Goal: Task Accomplishment & Management: Complete application form

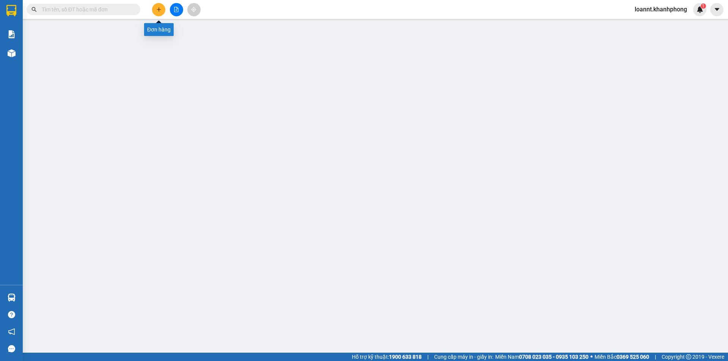
click at [155, 9] on button at bounding box center [158, 9] width 13 height 13
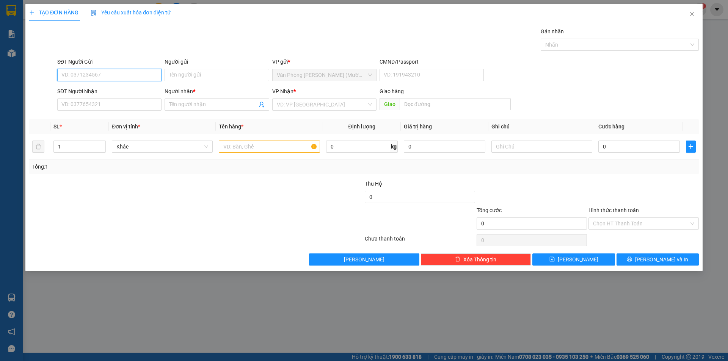
click at [96, 78] on input "SĐT Người Gửi" at bounding box center [109, 75] width 104 height 12
type input "0989072398"
click at [119, 93] on div "0989072398 - CHÚ THI" at bounding box center [109, 90] width 95 height 8
type input "CHÚ THI"
type input "0989072398"
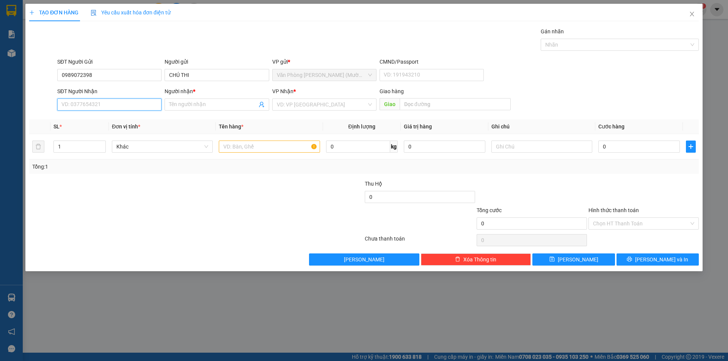
click at [136, 104] on input "SĐT Người Nhận" at bounding box center [109, 105] width 104 height 12
click at [105, 144] on div "0344291141 - LONG" at bounding box center [109, 144] width 95 height 8
type input "0344291141"
type input "LONG"
click at [276, 148] on input "text" at bounding box center [269, 147] width 101 height 12
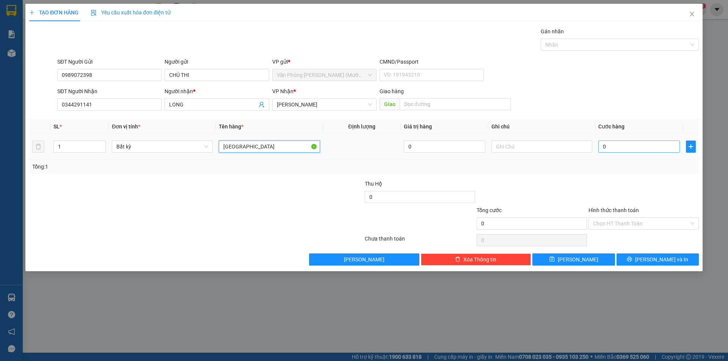
type input "[GEOGRAPHIC_DATA]"
click at [623, 145] on input "0" at bounding box center [638, 147] width 81 height 12
type input "4"
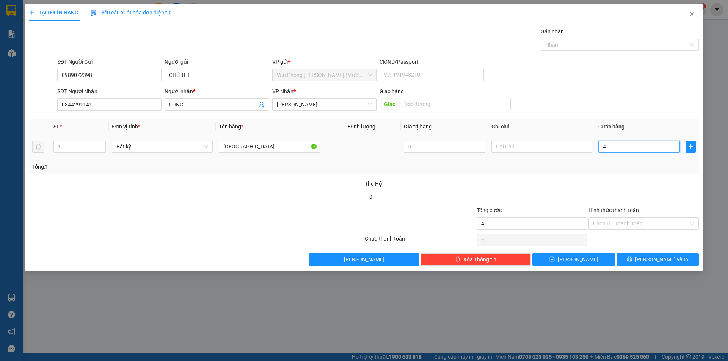
type input "40"
type input "40.000"
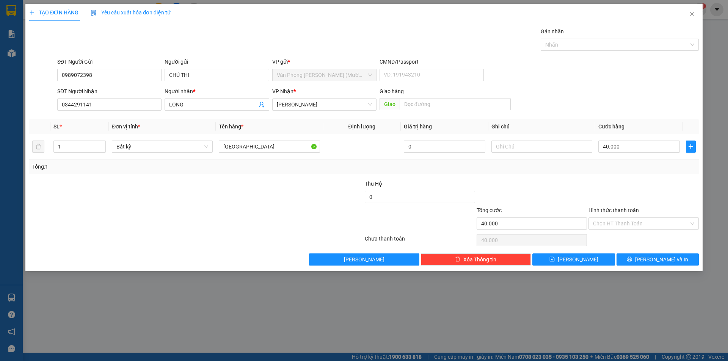
click at [609, 189] on div at bounding box center [643, 193] width 112 height 27
click at [621, 225] on input "Hình thức thanh toán" at bounding box center [641, 223] width 96 height 11
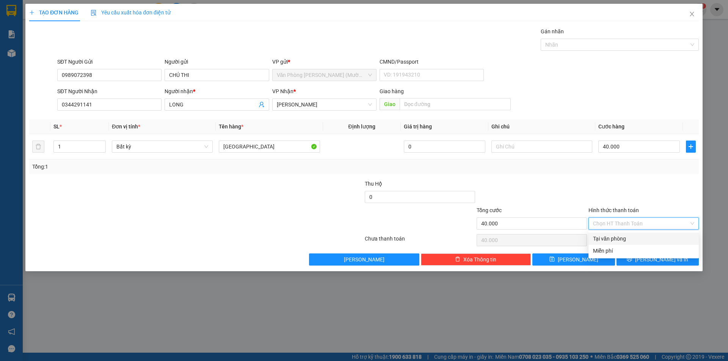
click at [623, 238] on div "Tại văn phòng" at bounding box center [643, 239] width 101 height 8
type input "0"
click at [659, 260] on span "[PERSON_NAME] và In" at bounding box center [661, 259] width 53 height 8
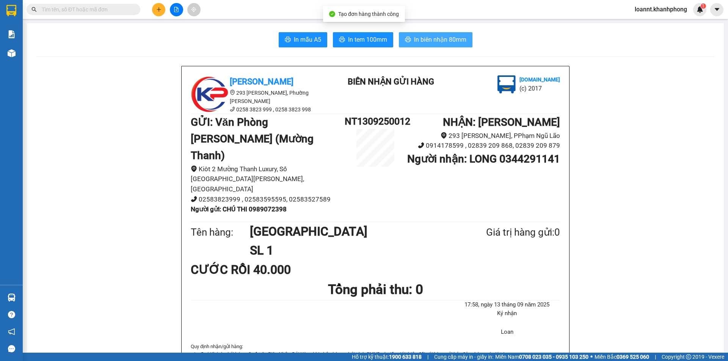
click at [427, 34] on button "In biên nhận 80mm" at bounding box center [436, 39] width 74 height 15
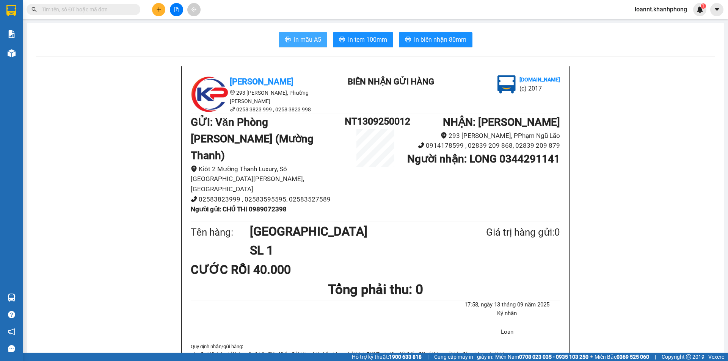
click at [306, 39] on span "In mẫu A5" at bounding box center [307, 39] width 27 height 9
